Goal: Ask a question: Seek information or help from site administrators or community

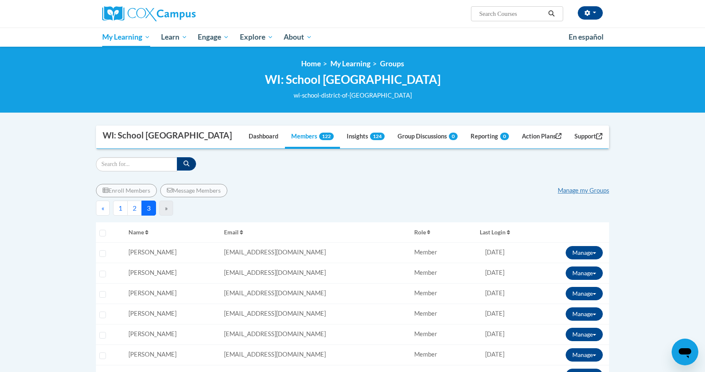
click at [121, 206] on button "1" at bounding box center [120, 208] width 15 height 15
click at [134, 209] on button "2" at bounding box center [134, 208] width 15 height 15
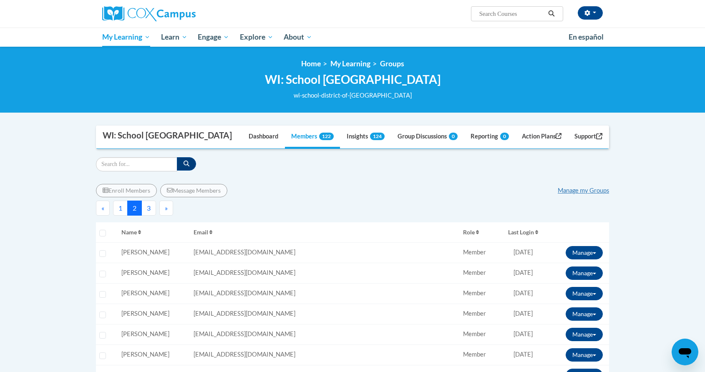
click at [121, 209] on button "1" at bounding box center [120, 208] width 15 height 15
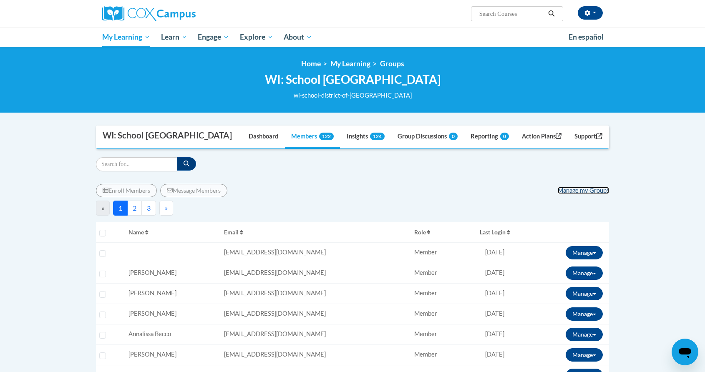
click at [574, 189] on link "Manage my Groups" at bounding box center [583, 190] width 51 height 7
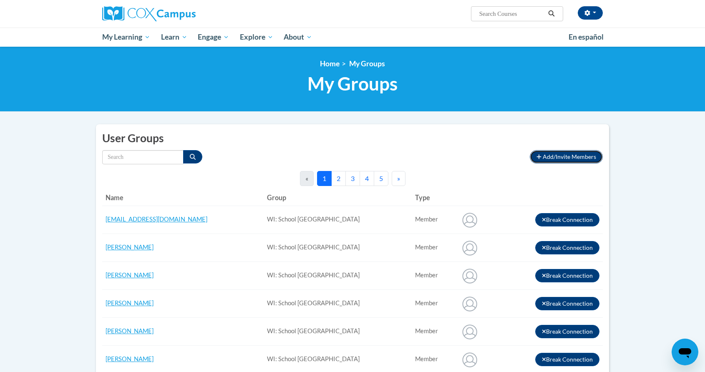
click at [569, 154] on span "Add/Invite Members" at bounding box center [569, 156] width 53 height 7
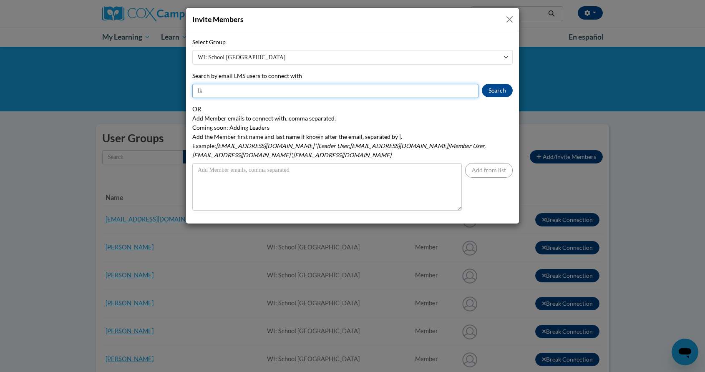
type input "l"
type input "lkamutzki@greenfield.k12.wi.us"
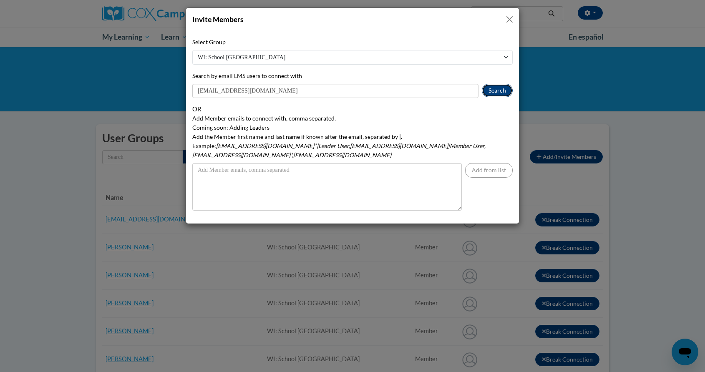
click at [497, 96] on button "Search" at bounding box center [497, 90] width 31 height 13
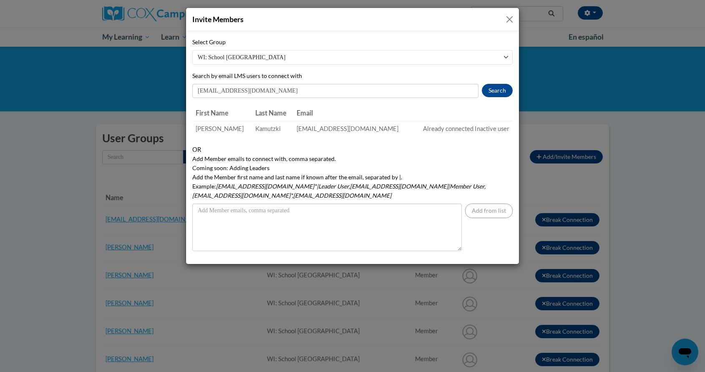
click at [509, 19] on button "Close" at bounding box center [509, 19] width 10 height 10
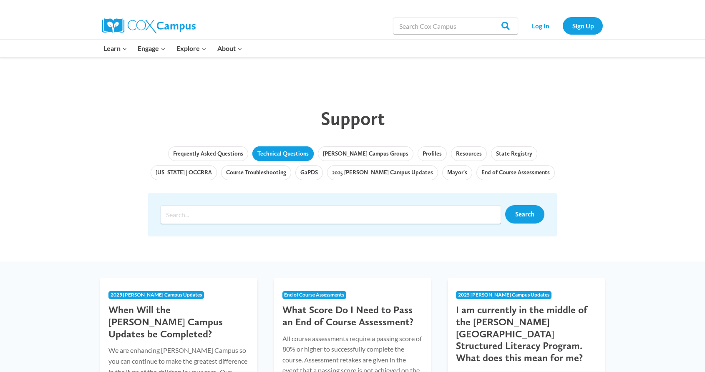
click at [276, 158] on link "Technical Questions" at bounding box center [282, 153] width 61 height 15
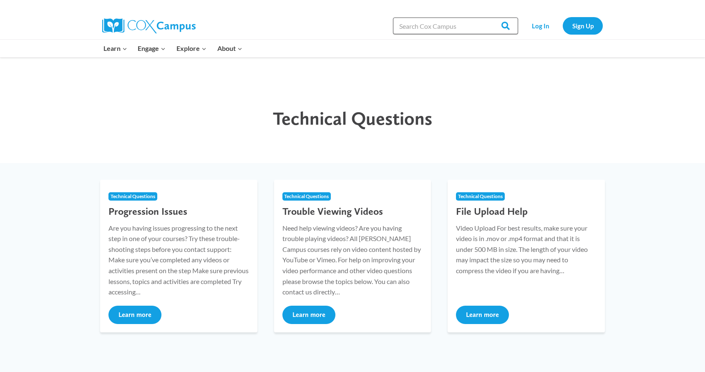
click at [424, 28] on input "Search in https://coxcampus.org/" at bounding box center [455, 26] width 125 height 17
type input "inactive user"
click at [485, 18] on input "Search" at bounding box center [501, 26] width 33 height 17
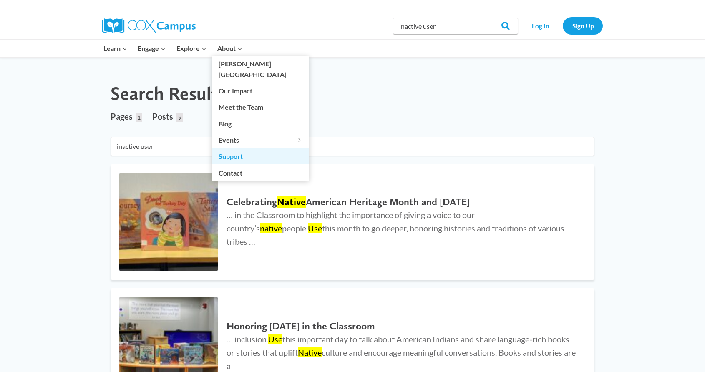
click at [241, 148] on link "Support" at bounding box center [260, 156] width 97 height 16
